Goal: Information Seeking & Learning: Learn about a topic

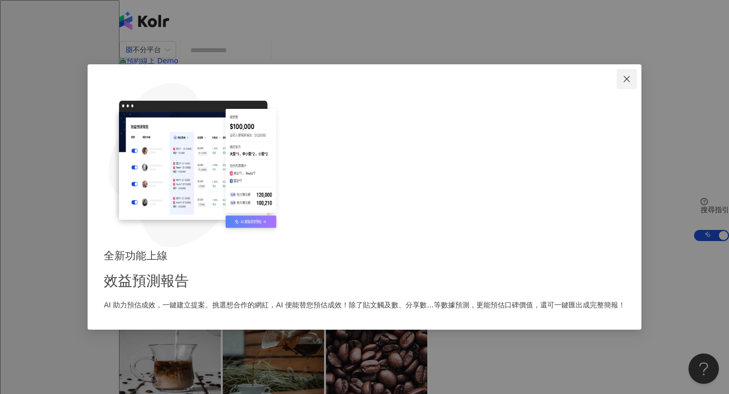
click at [623, 83] on icon "close" at bounding box center [627, 79] width 8 height 8
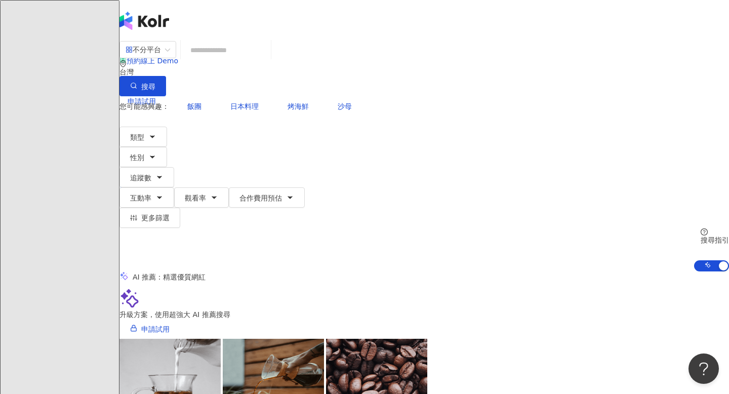
click at [267, 60] on input "search" at bounding box center [226, 49] width 82 height 19
type input "*"
type input "**"
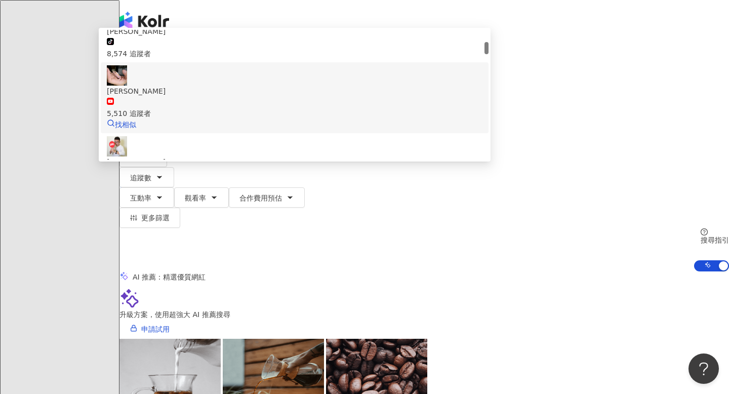
scroll to position [141, 0]
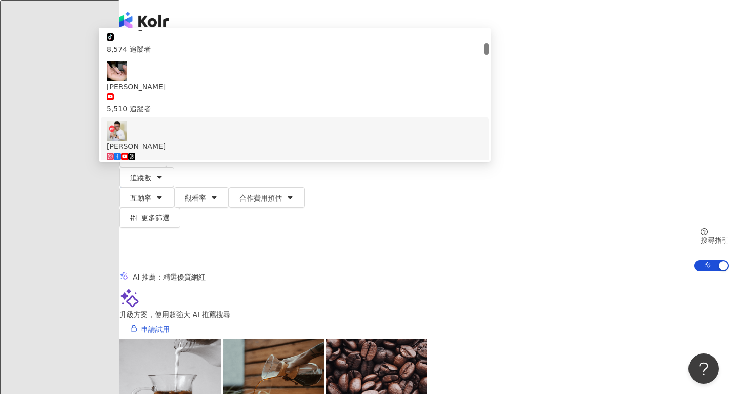
click at [452, 152] on div "3,024,484 追蹤者" at bounding box center [295, 163] width 376 height 22
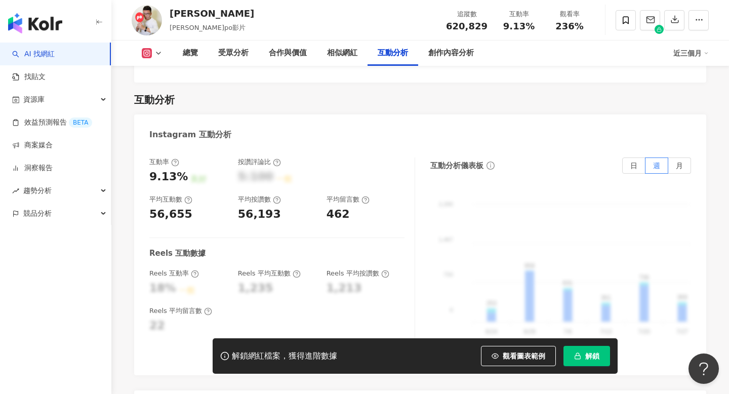
scroll to position [1967, 0]
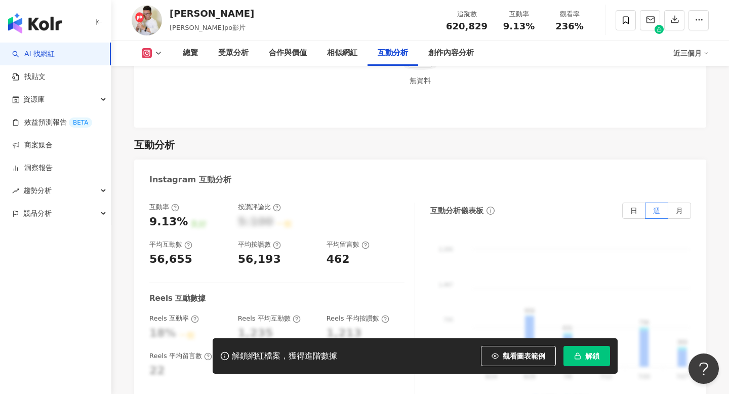
click at [157, 51] on icon at bounding box center [158, 53] width 8 height 8
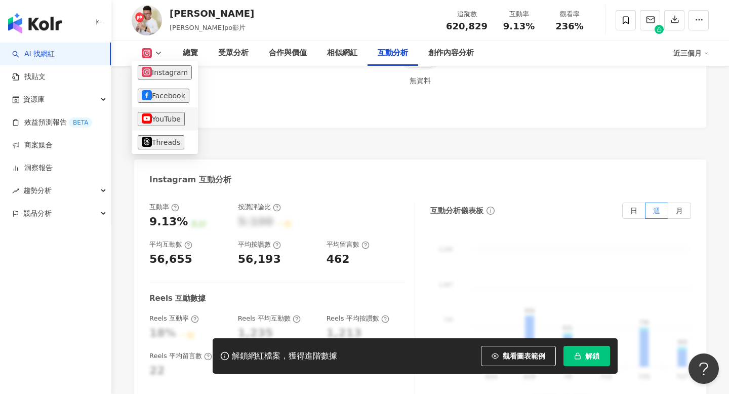
click at [164, 115] on button "YouTube" at bounding box center [161, 119] width 47 height 14
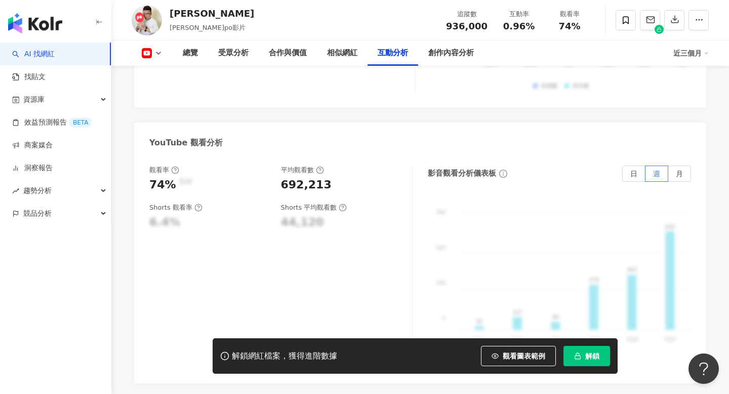
scroll to position [1922, 0]
